Goal: Task Accomplishment & Management: Use online tool/utility

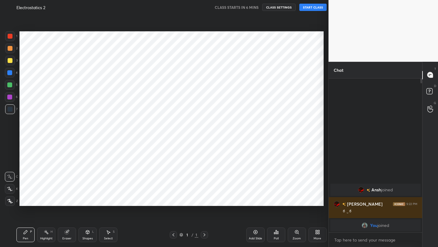
scroll to position [30215, 30119]
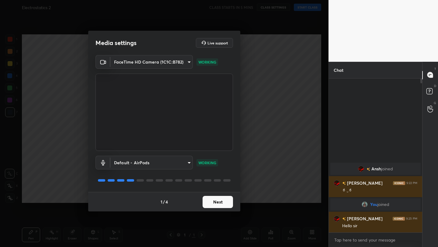
click at [215, 203] on button "Next" at bounding box center [218, 202] width 30 height 12
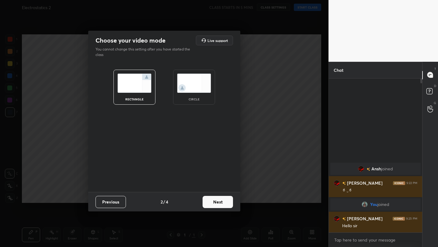
click at [219, 201] on button "Next" at bounding box center [218, 202] width 30 height 12
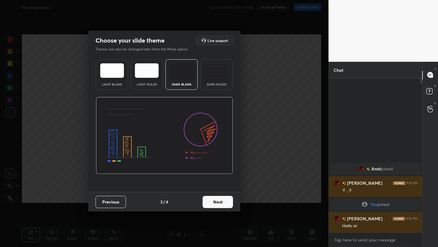
click at [214, 200] on button "Next" at bounding box center [218, 202] width 30 height 12
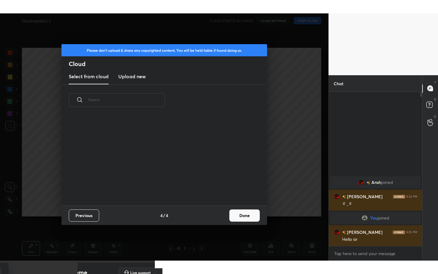
scroll to position [90, 195]
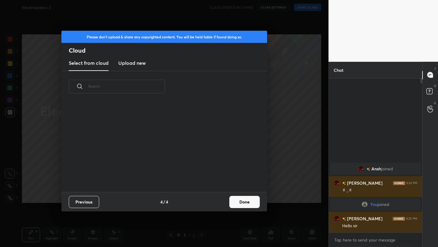
click at [242, 205] on button "Done" at bounding box center [244, 202] width 30 height 12
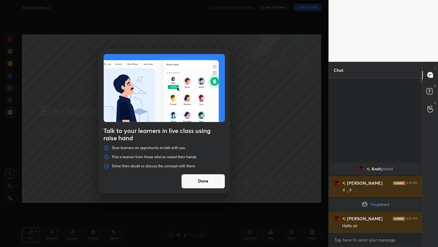
click at [203, 180] on button "Done" at bounding box center [203, 181] width 44 height 15
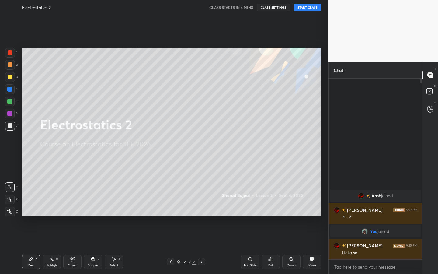
scroll to position [193, 92]
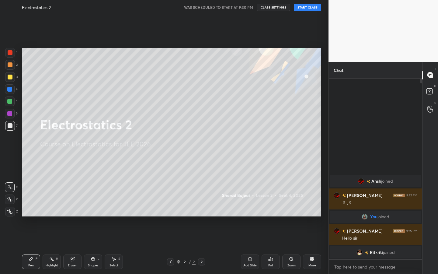
click at [312, 7] on button "START CLASS" at bounding box center [307, 7] width 27 height 7
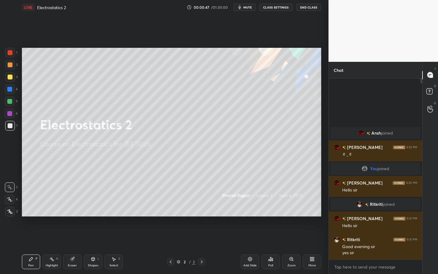
click at [252, 247] on icon at bounding box center [250, 258] width 5 height 5
drag, startPoint x: 11, startPoint y: 212, endPoint x: 12, endPoint y: 206, distance: 6.0
click at [11, 212] on icon at bounding box center [10, 212] width 5 height 4
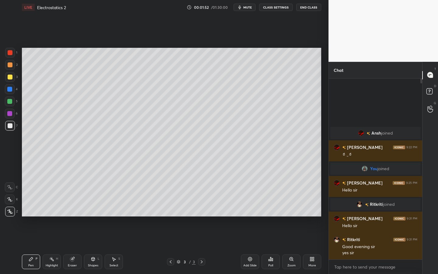
click at [251, 247] on div "Add Slide" at bounding box center [250, 261] width 18 height 15
drag, startPoint x: 12, startPoint y: 78, endPoint x: 19, endPoint y: 82, distance: 8.0
click at [12, 78] on div at bounding box center [10, 77] width 10 height 10
drag, startPoint x: 73, startPoint y: 221, endPoint x: 92, endPoint y: 254, distance: 38.0
click at [79, 233] on div "Setting up your live class Poll for secs No correct answer Start poll" at bounding box center [171, 132] width 304 height 235
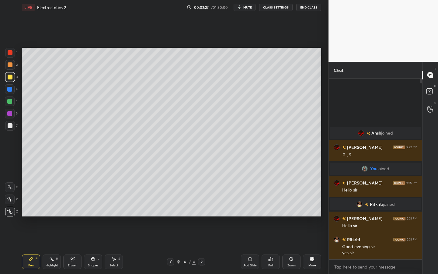
click at [94, 247] on icon at bounding box center [93, 258] width 5 height 5
drag, startPoint x: 31, startPoint y: 265, endPoint x: 45, endPoint y: 227, distance: 41.2
click at [31, 247] on div "Pen" at bounding box center [30, 265] width 5 height 3
click at [12, 128] on div at bounding box center [10, 126] width 10 height 10
drag, startPoint x: 74, startPoint y: 263, endPoint x: 78, endPoint y: 250, distance: 13.5
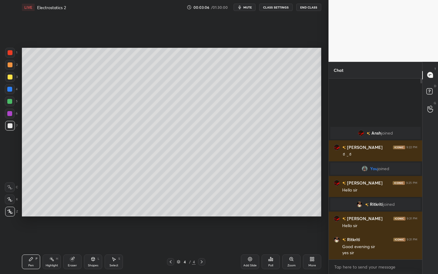
click at [74, 247] on div "Eraser" at bounding box center [72, 265] width 9 height 3
drag, startPoint x: 8, startPoint y: 200, endPoint x: 16, endPoint y: 193, distance: 10.8
click at [8, 200] on icon at bounding box center [9, 199] width 5 height 5
click at [32, 247] on div "Pen" at bounding box center [30, 265] width 5 height 3
drag, startPoint x: 10, startPoint y: 67, endPoint x: 17, endPoint y: 71, distance: 8.6
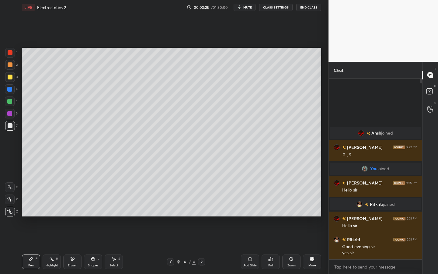
click at [10, 68] on div at bounding box center [10, 65] width 10 height 10
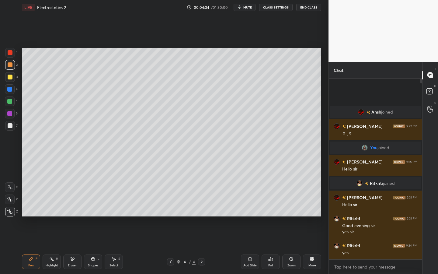
drag, startPoint x: 250, startPoint y: 261, endPoint x: 242, endPoint y: 232, distance: 29.3
click at [250, 247] on icon at bounding box center [250, 259] width 4 height 4
click at [11, 126] on div at bounding box center [10, 125] width 5 height 5
click at [171, 247] on icon at bounding box center [170, 261] width 5 height 5
click at [199, 247] on icon at bounding box center [201, 261] width 5 height 5
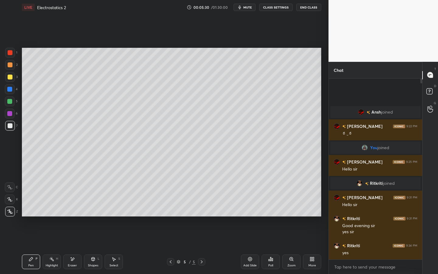
click at [255, 247] on div "Add Slide" at bounding box center [250, 261] width 18 height 15
drag, startPoint x: 94, startPoint y: 267, endPoint x: 96, endPoint y: 264, distance: 3.5
click at [95, 247] on div "Shapes" at bounding box center [93, 265] width 10 height 3
click at [33, 247] on div "Pen" at bounding box center [30, 265] width 5 height 3
drag, startPoint x: 11, startPoint y: 49, endPoint x: 19, endPoint y: 56, distance: 10.3
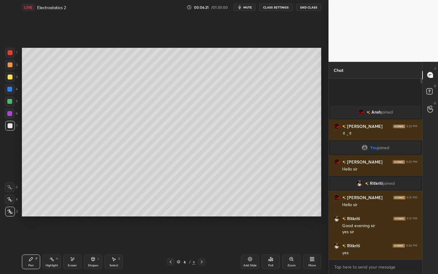
click at [11, 49] on div at bounding box center [10, 53] width 10 height 10
drag, startPoint x: 9, startPoint y: 129, endPoint x: 19, endPoint y: 113, distance: 18.9
click at [9, 129] on div at bounding box center [10, 126] width 10 height 10
click at [12, 53] on div at bounding box center [10, 52] width 5 height 5
drag, startPoint x: 12, startPoint y: 126, endPoint x: 13, endPoint y: 131, distance: 5.3
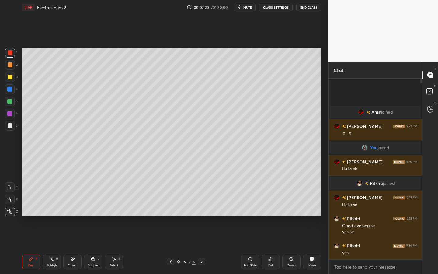
click at [12, 125] on div at bounding box center [10, 125] width 5 height 5
drag, startPoint x: 92, startPoint y: 260, endPoint x: 94, endPoint y: 257, distance: 3.1
click at [93, 247] on icon at bounding box center [93, 258] width 5 height 5
click at [179, 162] on div "Setting up your live class Poll for secs No correct answer Start poll" at bounding box center [171, 132] width 304 height 235
drag, startPoint x: 31, startPoint y: 261, endPoint x: 38, endPoint y: 252, distance: 12.4
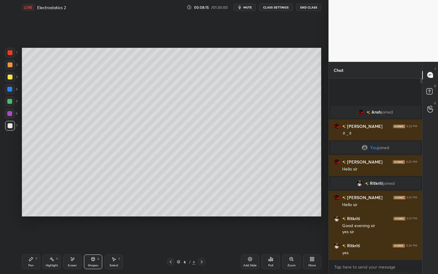
click at [31, 247] on div "Pen P" at bounding box center [31, 261] width 18 height 15
drag, startPoint x: 11, startPoint y: 78, endPoint x: 16, endPoint y: 78, distance: 4.3
click at [11, 78] on div at bounding box center [10, 77] width 5 height 5
click at [250, 247] on icon at bounding box center [250, 259] width 2 height 2
click at [11, 127] on div at bounding box center [10, 125] width 5 height 5
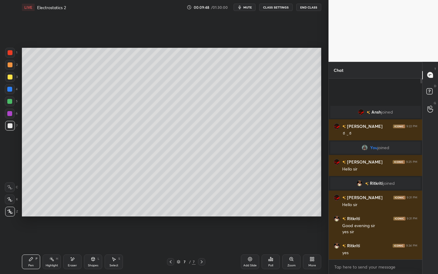
click at [93, 247] on div "Shapes L" at bounding box center [93, 261] width 18 height 15
click at [30, 247] on div "Pen" at bounding box center [30, 265] width 5 height 3
click at [8, 55] on div at bounding box center [10, 53] width 10 height 10
click at [98, 247] on div "L" at bounding box center [99, 258] width 2 height 3
click at [33, 247] on div "Pen P" at bounding box center [31, 261] width 18 height 15
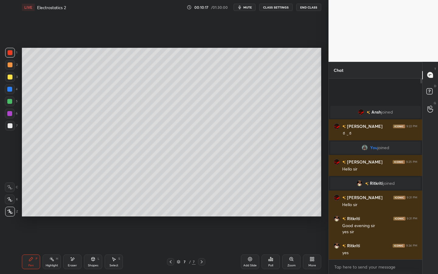
click at [9, 131] on div "7" at bounding box center [11, 127] width 12 height 12
click at [248, 247] on icon at bounding box center [250, 258] width 5 height 5
drag, startPoint x: 95, startPoint y: 263, endPoint x: 96, endPoint y: 253, distance: 9.8
click at [95, 247] on div "Shapes L" at bounding box center [93, 261] width 18 height 15
click at [10, 55] on div at bounding box center [10, 53] width 10 height 10
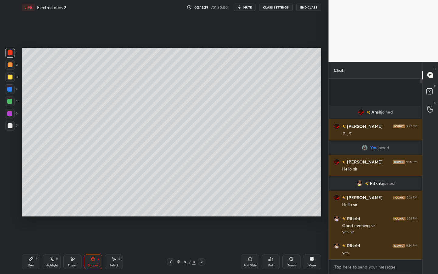
click at [30, 247] on div "Pen" at bounding box center [30, 265] width 5 height 3
click at [12, 78] on div at bounding box center [10, 77] width 5 height 5
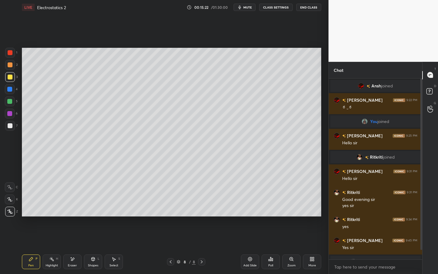
click at [247, 247] on div "Add Slide" at bounding box center [250, 261] width 18 height 15
drag, startPoint x: 11, startPoint y: 124, endPoint x: 21, endPoint y: 117, distance: 12.5
click at [11, 125] on div at bounding box center [10, 125] width 5 height 5
click at [90, 247] on div "Shapes L" at bounding box center [93, 261] width 18 height 15
drag, startPoint x: 28, startPoint y: 262, endPoint x: 46, endPoint y: 232, distance: 35.3
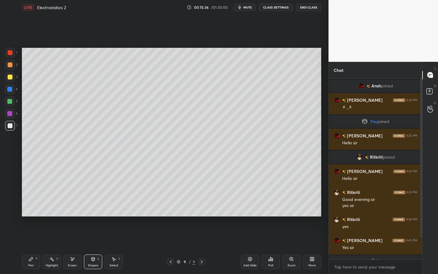
click at [28, 247] on div "Pen P" at bounding box center [31, 261] width 18 height 15
click at [93, 247] on div "Shapes" at bounding box center [93, 265] width 10 height 3
drag, startPoint x: 32, startPoint y: 258, endPoint x: 45, endPoint y: 244, distance: 19.2
click at [32, 247] on icon at bounding box center [31, 259] width 4 height 4
click at [10, 51] on div at bounding box center [10, 52] width 5 height 5
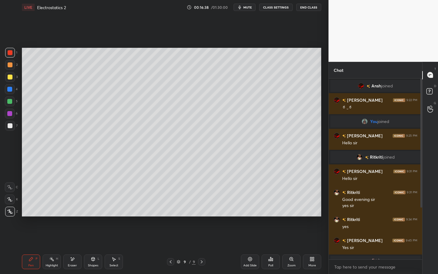
click at [10, 75] on div at bounding box center [10, 77] width 5 height 5
drag, startPoint x: 9, startPoint y: 76, endPoint x: 18, endPoint y: 73, distance: 8.9
click at [10, 76] on div at bounding box center [10, 77] width 5 height 5
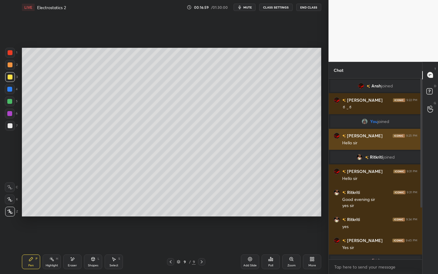
scroll to position [78, 0]
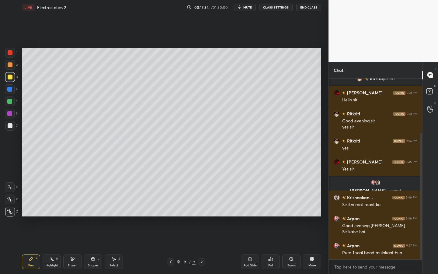
click at [12, 53] on div at bounding box center [10, 52] width 5 height 5
click at [9, 77] on div at bounding box center [10, 77] width 5 height 5
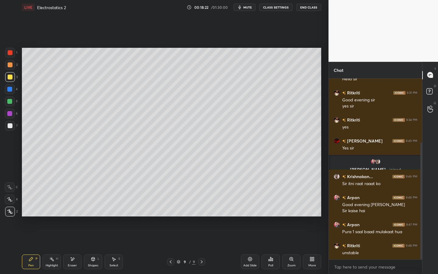
click at [10, 128] on div at bounding box center [10, 125] width 5 height 5
click at [10, 54] on div at bounding box center [10, 52] width 5 height 5
drag, startPoint x: 11, startPoint y: 77, endPoint x: 20, endPoint y: 84, distance: 12.2
click at [11, 77] on div at bounding box center [10, 77] width 5 height 5
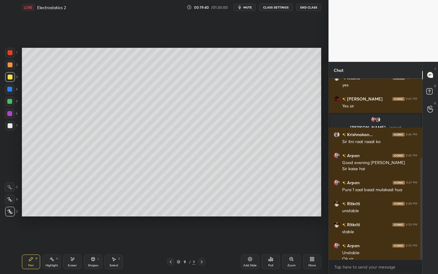
scroll to position [148, 0]
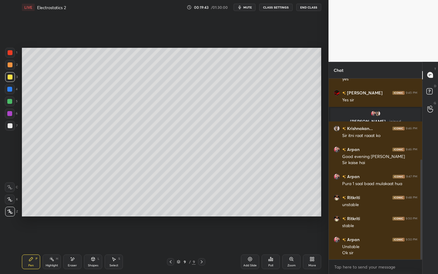
click at [251, 247] on div "Add Slide" at bounding box center [249, 265] width 13 height 3
drag, startPoint x: 93, startPoint y: 266, endPoint x: 95, endPoint y: 253, distance: 13.2
click at [94, 247] on div "Shapes" at bounding box center [93, 265] width 10 height 3
drag, startPoint x: 33, startPoint y: 262, endPoint x: 45, endPoint y: 237, distance: 27.9
click at [34, 247] on div "Pen P" at bounding box center [31, 261] width 18 height 15
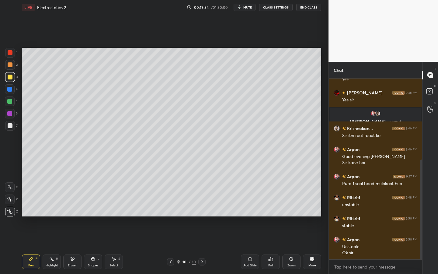
drag, startPoint x: 9, startPoint y: 56, endPoint x: 16, endPoint y: 61, distance: 8.0
click at [9, 57] on div "1" at bounding box center [11, 54] width 12 height 12
click at [11, 124] on div at bounding box center [10, 125] width 5 height 5
click at [118, 247] on div "Select S" at bounding box center [114, 261] width 18 height 15
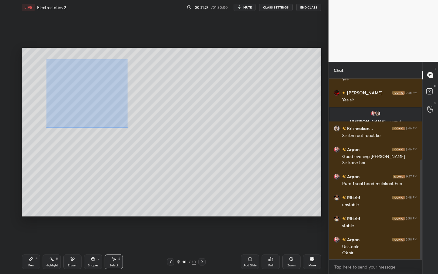
drag, startPoint x: 54, startPoint y: 64, endPoint x: 128, endPoint y: 127, distance: 96.9
click at [129, 130] on div "0 ° Undo Copy Duplicate Duplicate to new slide Delete" at bounding box center [171, 132] width 299 height 169
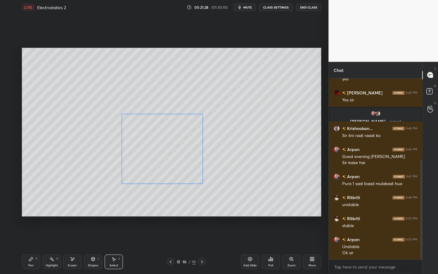
drag, startPoint x: 101, startPoint y: 90, endPoint x: 156, endPoint y: 149, distance: 80.7
click at [158, 146] on div "0 ° Undo Copy Duplicate Duplicate to new slide Delete" at bounding box center [171, 132] width 299 height 169
drag, startPoint x: 228, startPoint y: 186, endPoint x: 228, endPoint y: 182, distance: 4.3
click at [228, 186] on div "0 ° Undo Copy Duplicate Duplicate to new slide Delete" at bounding box center [171, 132] width 299 height 169
drag, startPoint x: 193, startPoint y: 123, endPoint x: 204, endPoint y: 126, distance: 11.2
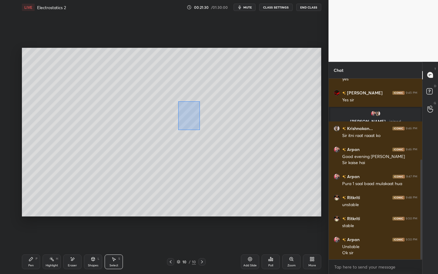
click at [207, 130] on div "0 ° Undo Copy Duplicate Duplicate to new slide Delete" at bounding box center [171, 132] width 299 height 169
drag, startPoint x: 189, startPoint y: 117, endPoint x: 135, endPoint y: 72, distance: 70.0
click at [135, 68] on div "0 ° Undo Copy Duplicate Duplicate to new slide Delete" at bounding box center [171, 132] width 299 height 169
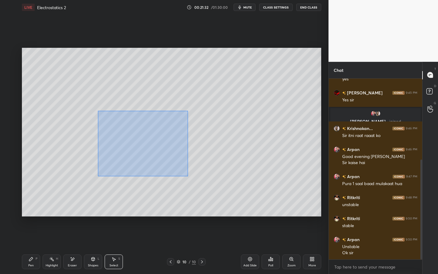
drag, startPoint x: 98, startPoint y: 111, endPoint x: 200, endPoint y: 181, distance: 123.4
click at [201, 181] on div "0 ° Undo Copy Duplicate Duplicate to new slide Delete" at bounding box center [171, 132] width 299 height 169
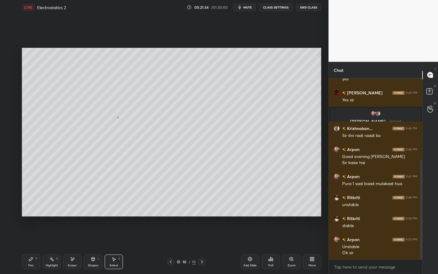
click at [118, 118] on div "0 ° Undo Copy Duplicate Duplicate to new slide Delete" at bounding box center [171, 132] width 299 height 169
drag, startPoint x: 119, startPoint y: 114, endPoint x: 182, endPoint y: 176, distance: 87.3
click at [182, 176] on div "0 ° Undo Copy Duplicate Duplicate to new slide Delete" at bounding box center [171, 132] width 299 height 169
drag, startPoint x: 120, startPoint y: 119, endPoint x: 97, endPoint y: 111, distance: 24.4
click at [98, 111] on div at bounding box center [97, 110] width 2 height 2
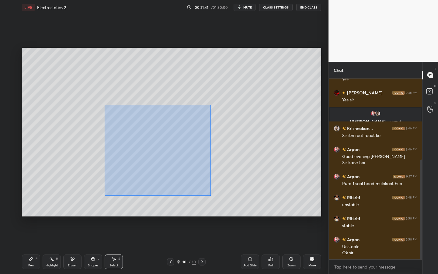
drag, startPoint x: 103, startPoint y: 104, endPoint x: 210, endPoint y: 194, distance: 140.5
click at [212, 196] on div "0 ° Undo Copy Duplicate Duplicate to new slide Delete" at bounding box center [171, 132] width 299 height 169
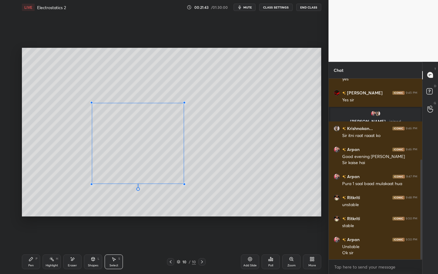
drag, startPoint x: 119, startPoint y: 118, endPoint x: 89, endPoint y: 100, distance: 35.4
click at [92, 102] on div at bounding box center [91, 102] width 2 height 2
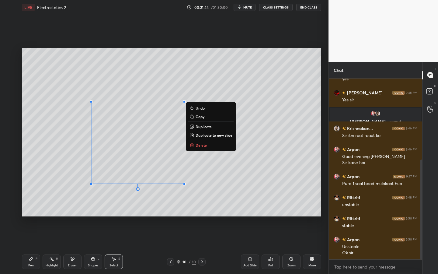
drag, startPoint x: 27, startPoint y: 262, endPoint x: 37, endPoint y: 261, distance: 10.0
click at [27, 247] on div "Pen P" at bounding box center [31, 261] width 18 height 15
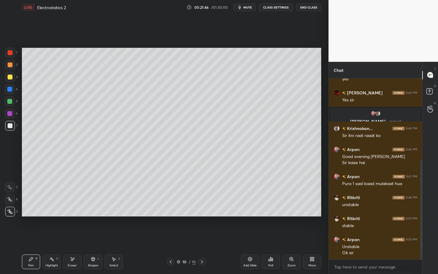
click at [10, 103] on div at bounding box center [9, 101] width 5 height 5
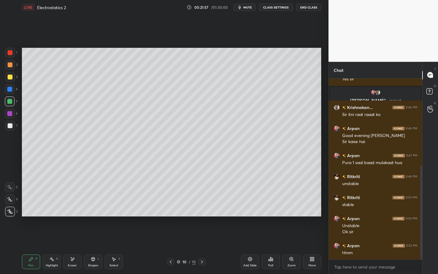
click at [75, 247] on div "Eraser" at bounding box center [72, 265] width 9 height 3
click at [31, 247] on div "Pen P" at bounding box center [31, 261] width 18 height 15
drag, startPoint x: 90, startPoint y: 257, endPoint x: 91, endPoint y: 253, distance: 4.1
click at [90, 247] on div "Shapes L" at bounding box center [93, 261] width 18 height 15
click at [30, 247] on div "Pen P" at bounding box center [31, 261] width 18 height 15
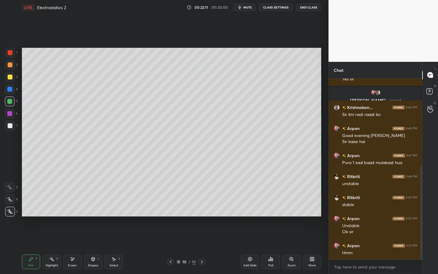
click at [94, 247] on icon at bounding box center [93, 259] width 3 height 4
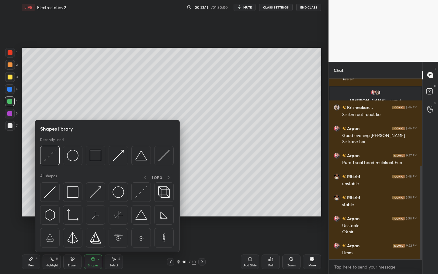
drag, startPoint x: 92, startPoint y: 266, endPoint x: 94, endPoint y: 255, distance: 11.1
click at [92, 247] on div "Shapes" at bounding box center [93, 265] width 10 height 3
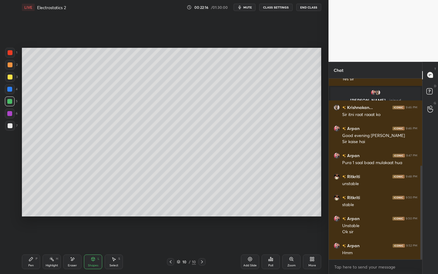
drag, startPoint x: 30, startPoint y: 257, endPoint x: 40, endPoint y: 235, distance: 24.4
click at [30, 247] on icon at bounding box center [31, 258] width 5 height 5
click at [9, 78] on div at bounding box center [10, 77] width 5 height 5
drag, startPoint x: 10, startPoint y: 54, endPoint x: 21, endPoint y: 67, distance: 16.6
click at [10, 57] on div at bounding box center [10, 53] width 10 height 10
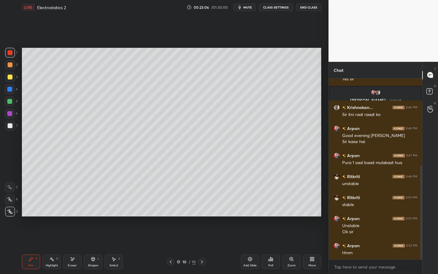
drag, startPoint x: 93, startPoint y: 261, endPoint x: 96, endPoint y: 257, distance: 5.6
click at [94, 247] on icon at bounding box center [93, 258] width 5 height 5
click at [35, 247] on div "Pen P" at bounding box center [31, 261] width 18 height 15
click at [11, 80] on div at bounding box center [10, 77] width 10 height 10
click at [250, 247] on div "Add Slide" at bounding box center [249, 265] width 13 height 3
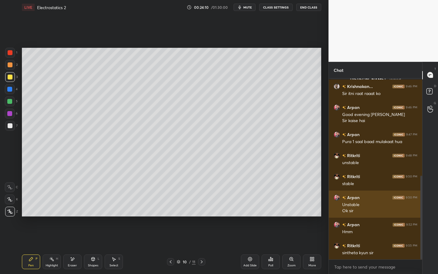
scroll to position [211, 0]
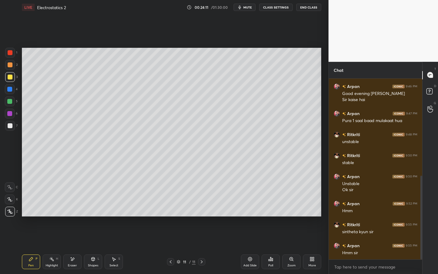
drag, startPoint x: 71, startPoint y: 267, endPoint x: 80, endPoint y: 225, distance: 42.5
click at [71, 247] on div "Eraser" at bounding box center [72, 265] width 9 height 3
click at [32, 247] on div "Pen P" at bounding box center [31, 261] width 18 height 15
click at [10, 127] on div at bounding box center [10, 125] width 5 height 5
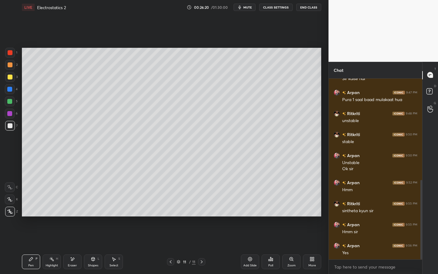
click at [251, 247] on icon at bounding box center [250, 258] width 5 height 5
drag, startPoint x: 72, startPoint y: 262, endPoint x: 74, endPoint y: 256, distance: 6.5
click at [72, 247] on div "Eraser" at bounding box center [72, 261] width 18 height 15
drag, startPoint x: 30, startPoint y: 260, endPoint x: 32, endPoint y: 253, distance: 6.3
click at [30, 247] on icon at bounding box center [31, 258] width 5 height 5
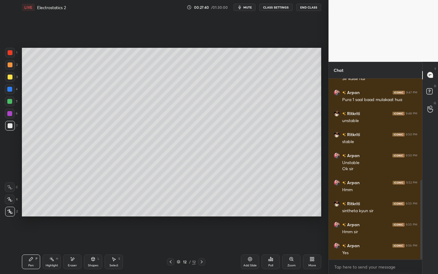
drag, startPoint x: 250, startPoint y: 262, endPoint x: 259, endPoint y: 227, distance: 36.6
click at [249, 247] on div "Add Slide" at bounding box center [250, 261] width 18 height 15
drag, startPoint x: 9, startPoint y: 76, endPoint x: 13, endPoint y: 75, distance: 3.7
click at [9, 76] on div at bounding box center [10, 77] width 5 height 5
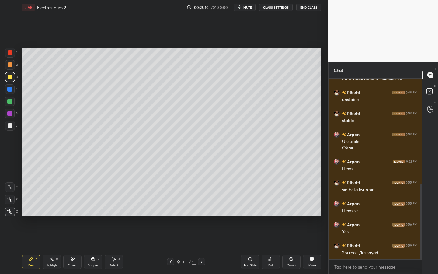
drag, startPoint x: 11, startPoint y: 125, endPoint x: 15, endPoint y: 125, distance: 4.0
click at [11, 125] on div at bounding box center [10, 125] width 5 height 5
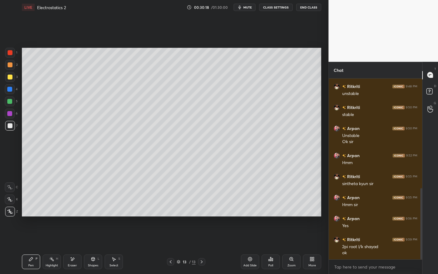
scroll to position [280, 0]
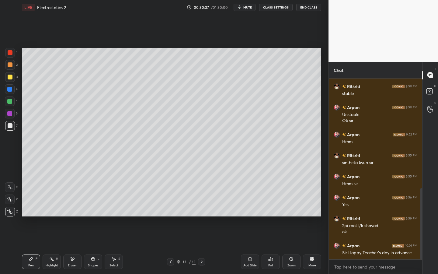
drag, startPoint x: 251, startPoint y: 262, endPoint x: 246, endPoint y: 251, distance: 11.9
click at [251, 247] on div "Add Slide" at bounding box center [250, 261] width 18 height 15
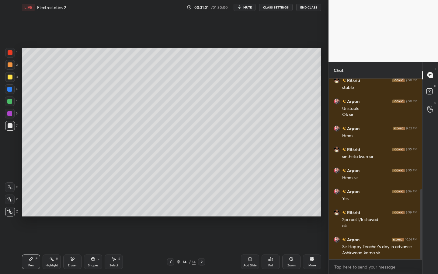
scroll to position [307, 0]
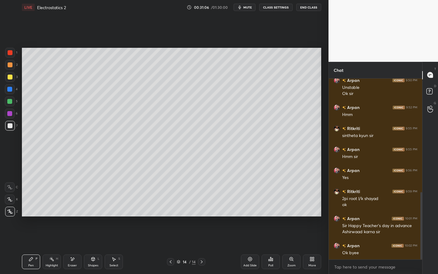
click at [312, 6] on button "End Class" at bounding box center [308, 7] width 25 height 7
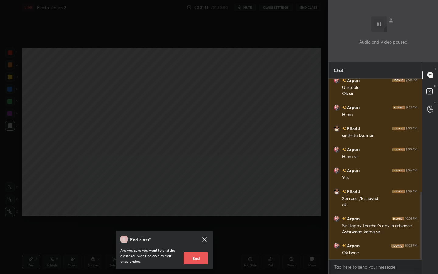
click at [198, 247] on button "End" at bounding box center [196, 258] width 24 height 12
type textarea "x"
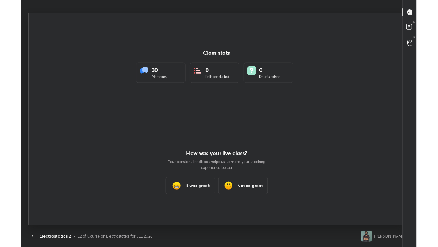
scroll to position [30215, 29990]
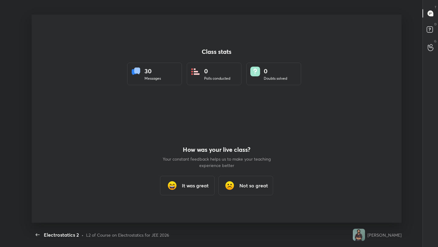
type textarea "x"
